Goal: Task Accomplishment & Management: Complete application form

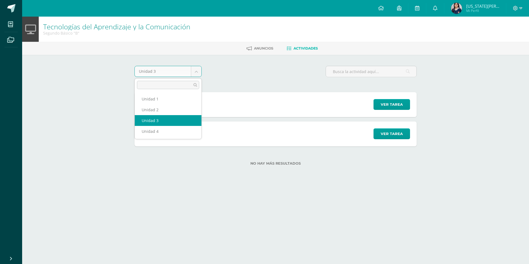
click at [192, 68] on body "Mis cursos Archivos Cerrar panel Asesoría Segundo Básico "B" Ciencias Naturales…" at bounding box center [264, 91] width 529 height 183
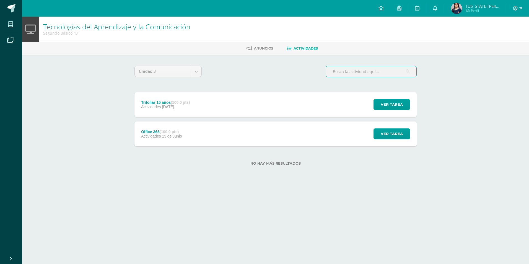
click at [371, 71] on input "text" at bounding box center [371, 71] width 90 height 11
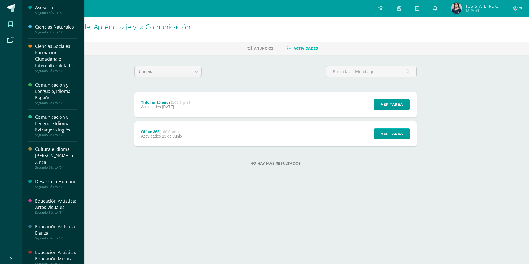
click at [10, 18] on span at bounding box center [10, 24] width 12 height 12
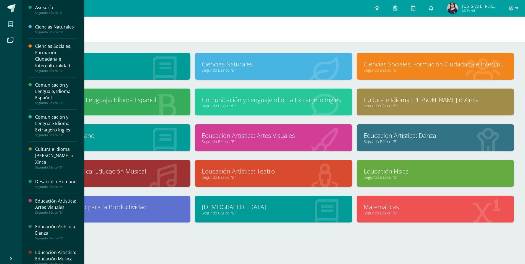
click at [9, 23] on icon at bounding box center [10, 25] width 5 height 6
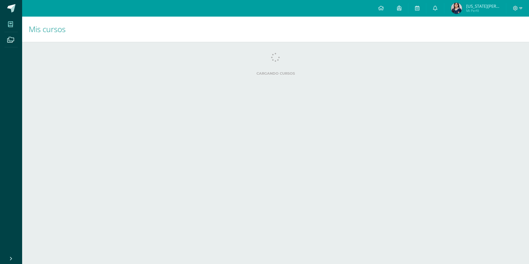
click at [274, 89] on html "Mis cursos Archivos Cerrar panel Asesoría Segundo Básico "B" Ciencias Naturales…" at bounding box center [264, 44] width 529 height 89
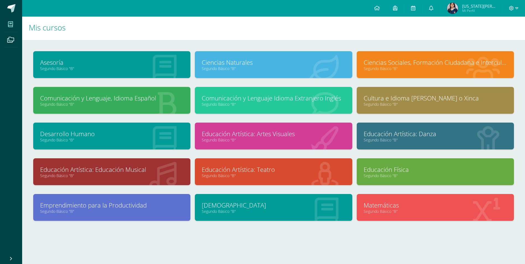
scroll to position [2, 0]
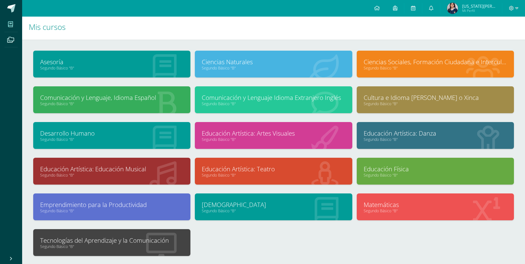
click at [107, 252] on div "Tecnologías del Aprendizaje y la Comunicación Segundo Básico "B"" at bounding box center [111, 242] width 157 height 27
click at [112, 244] on link "Tecnologías del Aprendizaje y la Comunicación" at bounding box center [111, 240] width 143 height 9
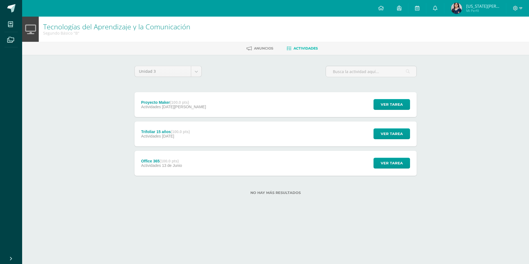
click at [171, 107] on span "12 de Agosto" at bounding box center [184, 107] width 44 height 4
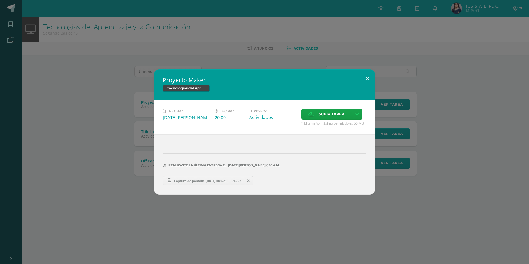
click at [369, 77] on button at bounding box center [367, 78] width 16 height 19
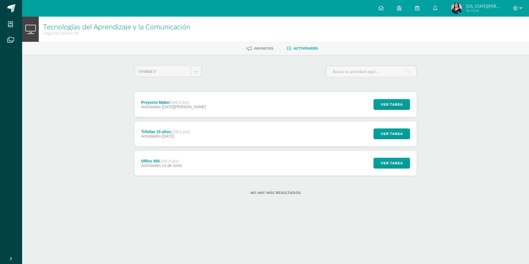
click at [216, 101] on div "Proyecto Maker (100.0 pts) Actividades [DATE][PERSON_NAME] Ver tarea Proyecto M…" at bounding box center [275, 104] width 282 height 25
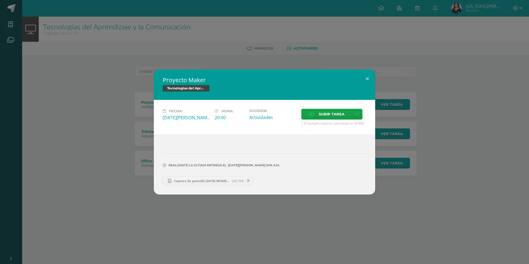
click at [95, 115] on div "Proyecto Maker Tecnologías del Aprendizaje y la Comunicación Fecha: Martes 12 d…" at bounding box center [264, 131] width 525 height 125
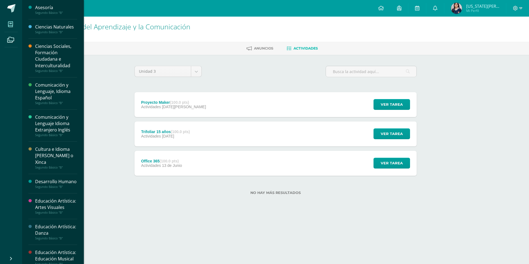
click at [15, 21] on span at bounding box center [10, 24] width 12 height 12
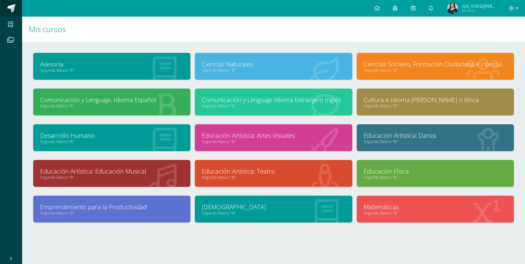
click at [16, 7] on link at bounding box center [11, 8] width 22 height 17
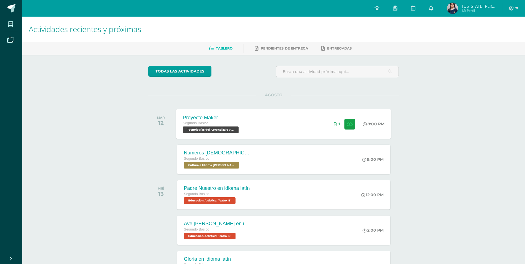
click at [250, 120] on div "Proyecto Maker Segundo Básico Tecnologías del Aprendizaje y la Comunicación 'B'…" at bounding box center [283, 124] width 215 height 30
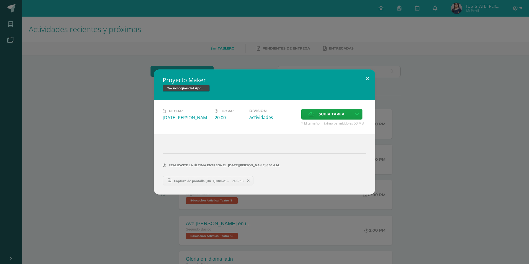
click at [369, 78] on button at bounding box center [367, 78] width 16 height 19
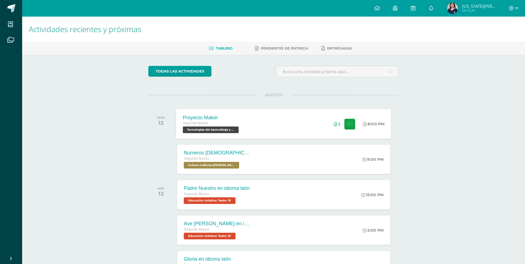
click at [278, 127] on div "Proyecto Maker Segundo Básico Tecnologías del Aprendizaje y la Comunicación 'B'…" at bounding box center [283, 124] width 215 height 30
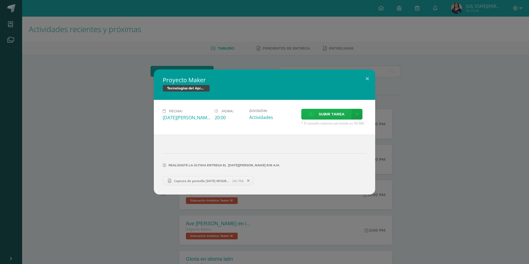
click at [324, 117] on span "Subir tarea" at bounding box center [332, 114] width 26 height 10
click at [0, 0] on input "Subir tarea" at bounding box center [0, 0] width 0 height 0
click at [331, 114] on span "Subir tarea" at bounding box center [332, 114] width 26 height 10
click at [0, 0] on input "Subir tarea" at bounding box center [0, 0] width 0 height 0
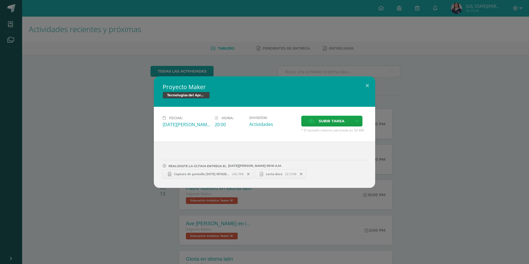
click at [366, 76] on div "Proyecto Maker Tecnologías del Aprendizaje y la Comunicación Fecha: Martes 12 d…" at bounding box center [264, 132] width 529 height 264
